Goal: Entertainment & Leisure: Browse casually

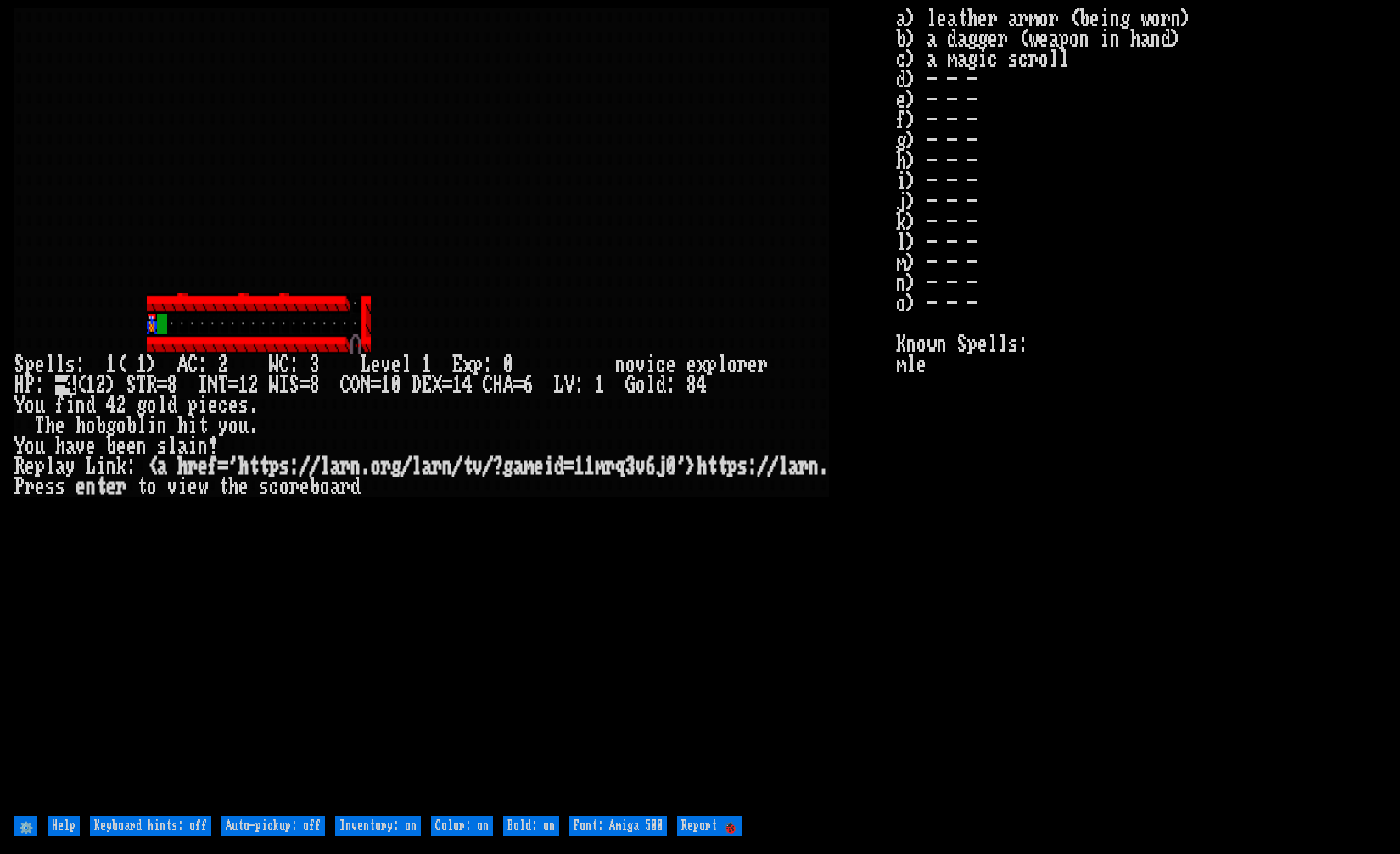
drag, startPoint x: 1042, startPoint y: 172, endPoint x: 972, endPoint y: -22, distance: 206.2
click at [972, 0] on html at bounding box center [700, 0] width 1400 height 0
